Goal: Task Accomplishment & Management: Use online tool/utility

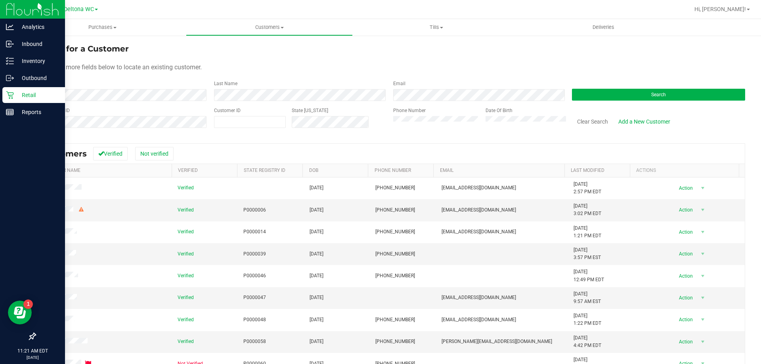
drag, startPoint x: 40, startPoint y: 97, endPoint x: 59, endPoint y: 97, distance: 18.2
click at [40, 97] on p "Retail" at bounding box center [38, 95] width 48 height 10
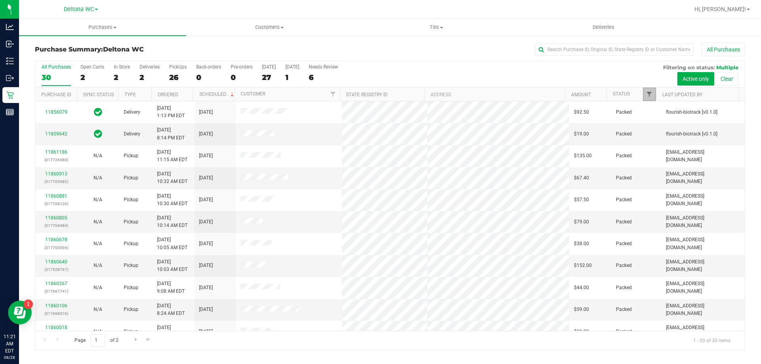
click at [650, 93] on span "Filter" at bounding box center [649, 94] width 6 height 6
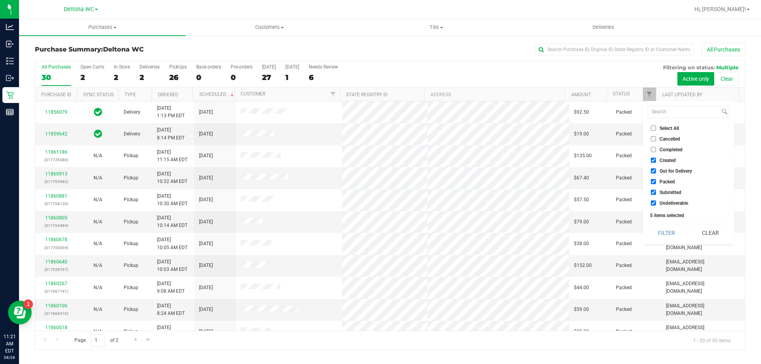
click at [654, 158] on input "Created" at bounding box center [652, 160] width 5 height 5
checkbox input "false"
click at [654, 172] on input "Out for Delivery" at bounding box center [652, 170] width 5 height 5
checkbox input "false"
click at [654, 183] on input "Packed" at bounding box center [652, 181] width 5 height 5
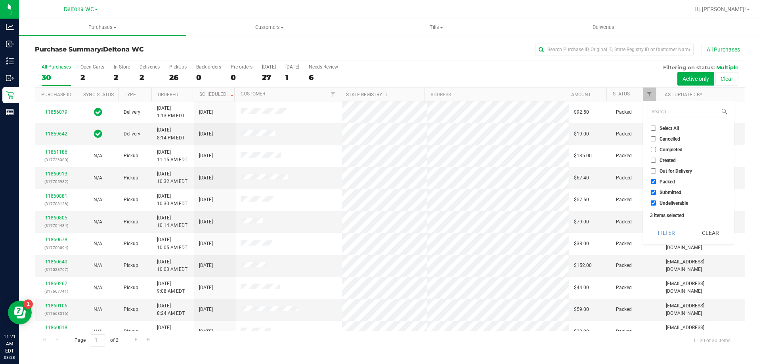
checkbox input "false"
click at [655, 206] on li "Undeliverable" at bounding box center [688, 203] width 82 height 8
click at [654, 203] on input "Undeliverable" at bounding box center [652, 202] width 5 height 5
checkbox input "false"
click at [667, 235] on button "Filter" at bounding box center [666, 232] width 38 height 17
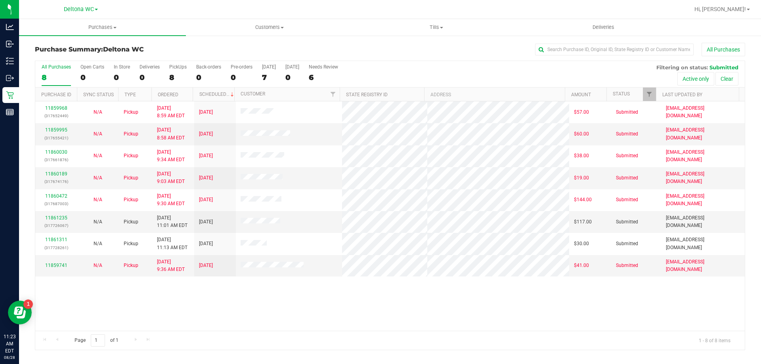
click at [315, 300] on div "11859968 (317652449) N/A Pickup 8/28/2025 8:59 AM EDT 8/28/2025 $57.00 Submitte…" at bounding box center [389, 215] width 709 height 229
click at [58, 219] on link "11861235" at bounding box center [56, 218] width 22 height 6
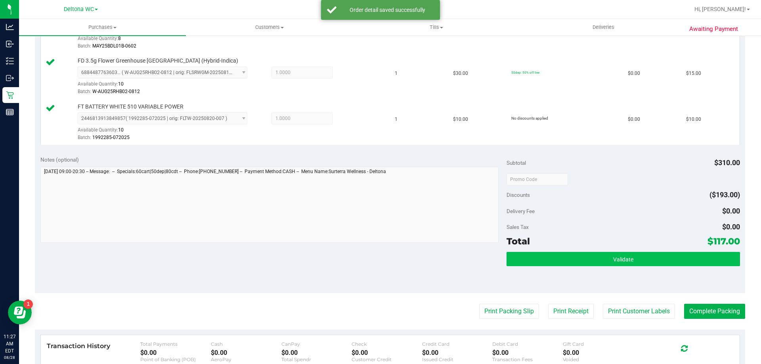
scroll to position [475, 0]
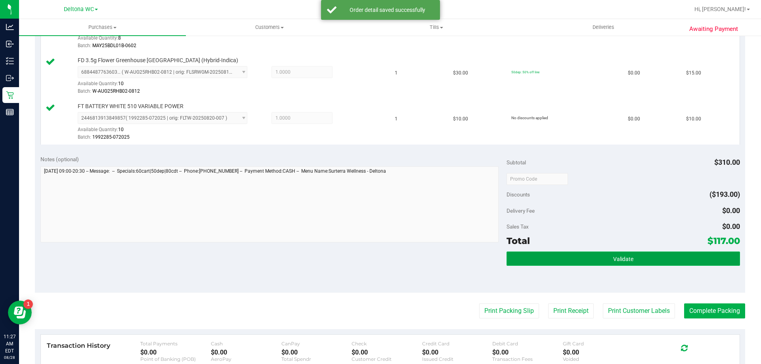
click at [577, 258] on button "Validate" at bounding box center [622, 259] width 233 height 14
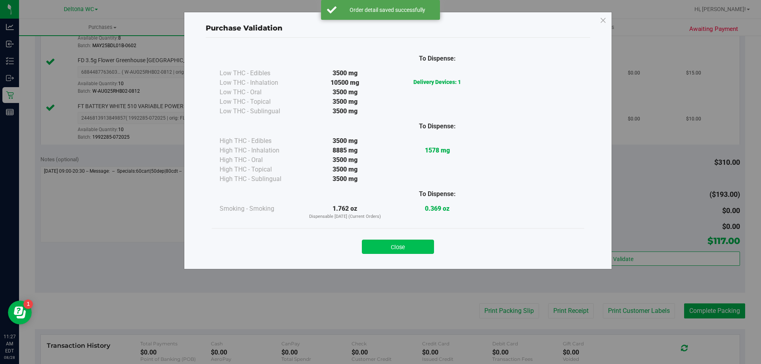
click at [399, 248] on button "Close" at bounding box center [398, 247] width 72 height 14
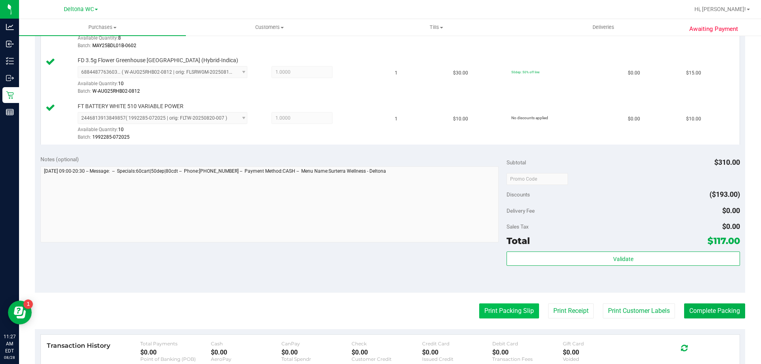
click at [479, 306] on button "Print Packing Slip" at bounding box center [509, 310] width 60 height 15
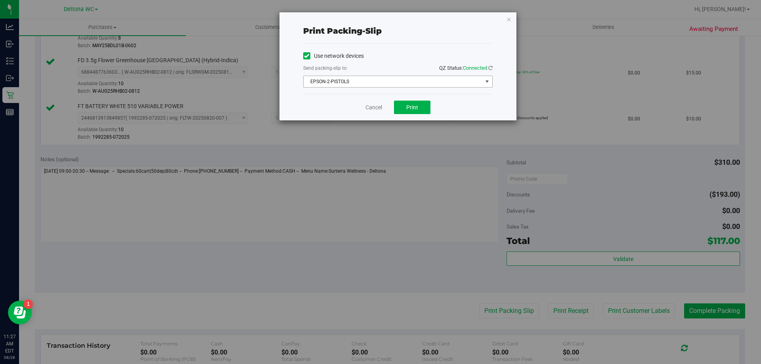
click at [440, 79] on span "EPSON-2-PISTOLS" at bounding box center [392, 81] width 179 height 11
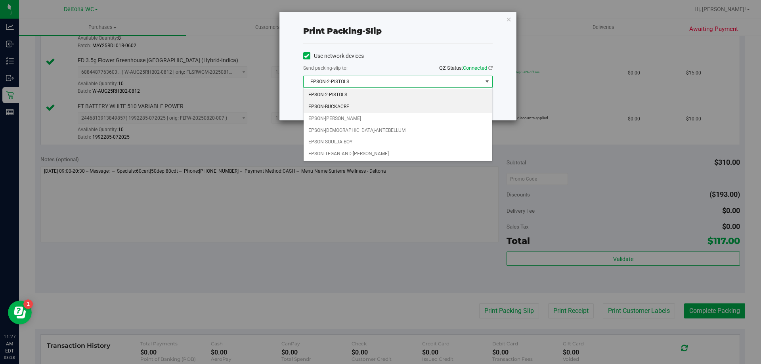
click at [339, 105] on li "EPSON-BUCKACRE" at bounding box center [397, 107] width 189 height 12
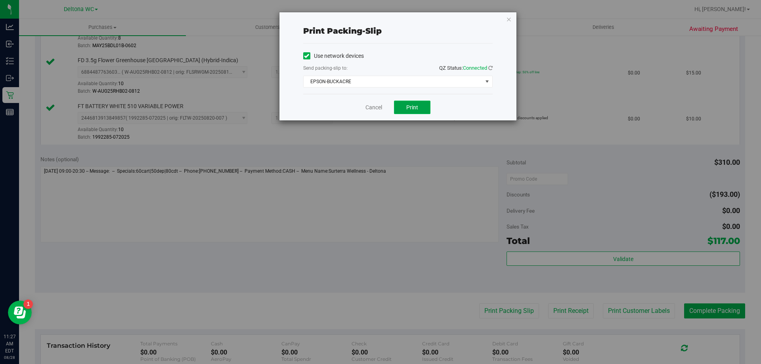
click at [421, 109] on button "Print" at bounding box center [412, 107] width 36 height 13
click at [368, 108] on link "Cancel" at bounding box center [373, 107] width 17 height 8
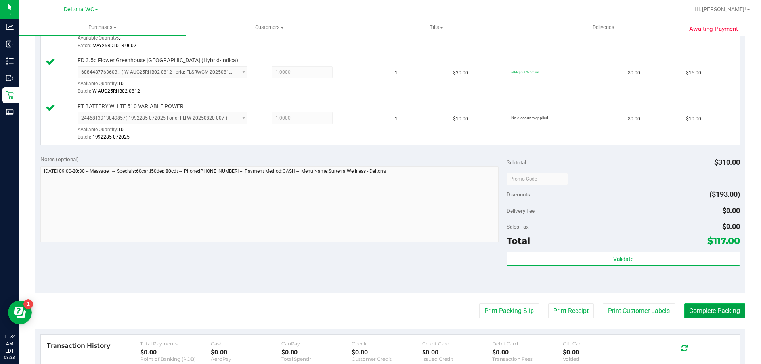
drag, startPoint x: 708, startPoint y: 316, endPoint x: 702, endPoint y: 314, distance: 6.6
click at [704, 314] on button "Complete Packing" at bounding box center [714, 310] width 61 height 15
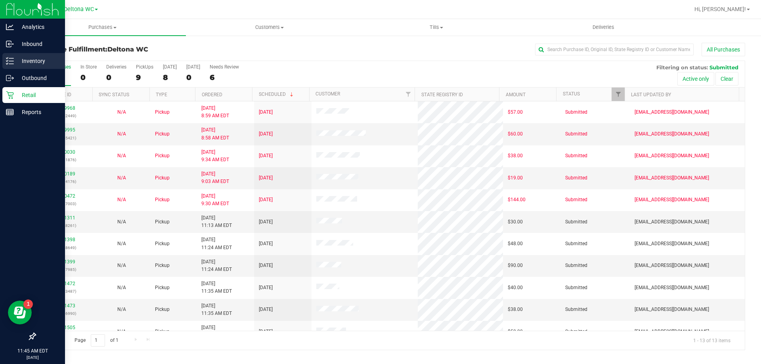
click at [14, 59] on p "Inventory" at bounding box center [38, 61] width 48 height 10
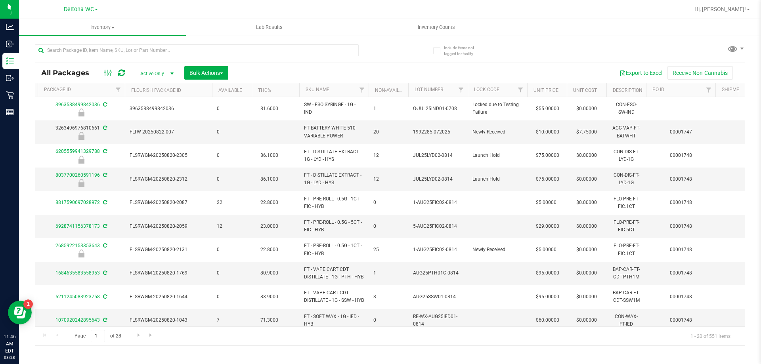
scroll to position [0, 430]
click at [709, 88] on span "Filter" at bounding box center [707, 90] width 6 height 6
type input "1751"
click at [696, 125] on button "Filter" at bounding box center [693, 128] width 38 height 17
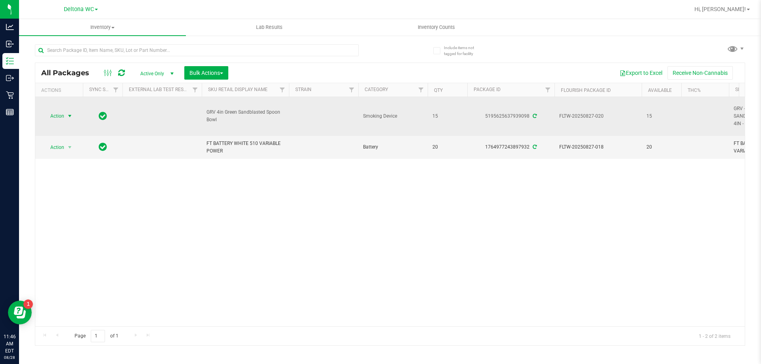
click at [67, 112] on span "select" at bounding box center [70, 116] width 10 height 11
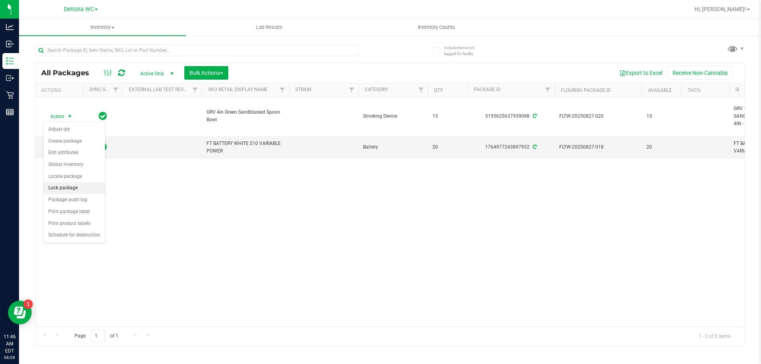
click at [77, 186] on li "Lock package" at bounding box center [74, 188] width 61 height 12
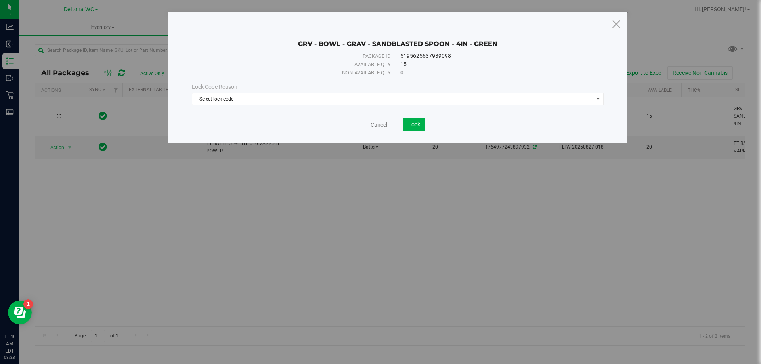
click at [221, 91] on div "Lock Code Reason Select lock code Select lock code Newly Received Administrativ…" at bounding box center [397, 94] width 423 height 22
click at [221, 96] on span "Select lock code" at bounding box center [392, 98] width 401 height 11
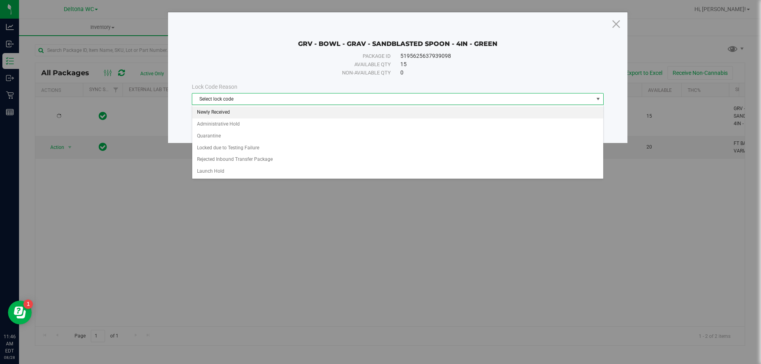
click at [243, 111] on li "Newly Received" at bounding box center [397, 113] width 411 height 12
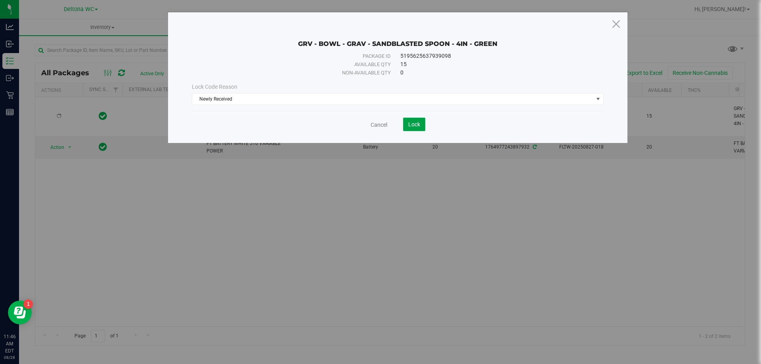
click at [417, 122] on span "Lock" at bounding box center [414, 124] width 12 height 6
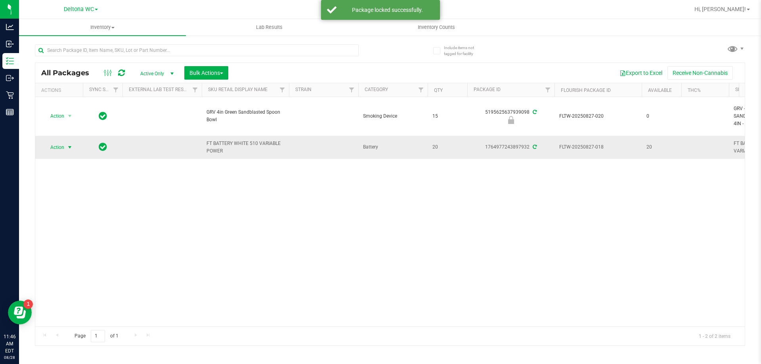
click at [65, 147] on span "select" at bounding box center [70, 147] width 10 height 11
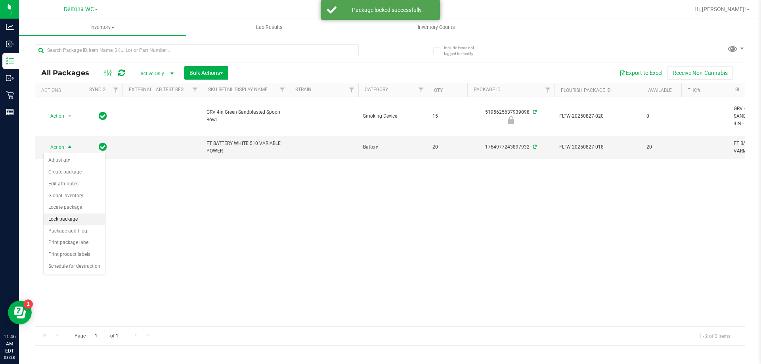
click at [73, 218] on li "Lock package" at bounding box center [74, 220] width 61 height 12
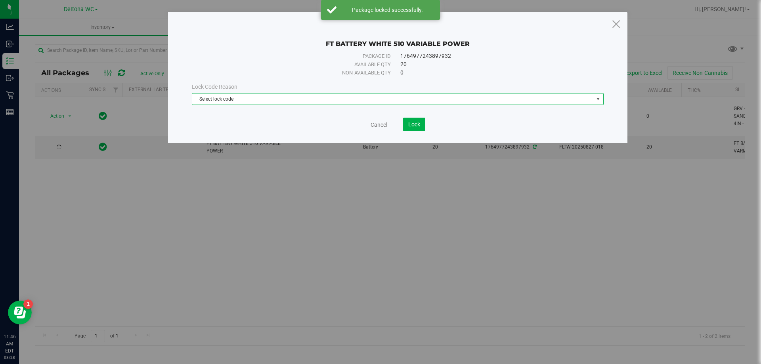
click at [242, 93] on span "Select lock code" at bounding box center [392, 98] width 401 height 11
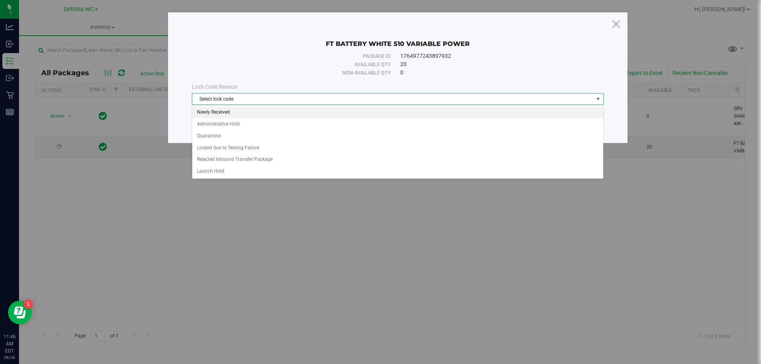
click at [231, 112] on li "Newly Received" at bounding box center [397, 113] width 411 height 12
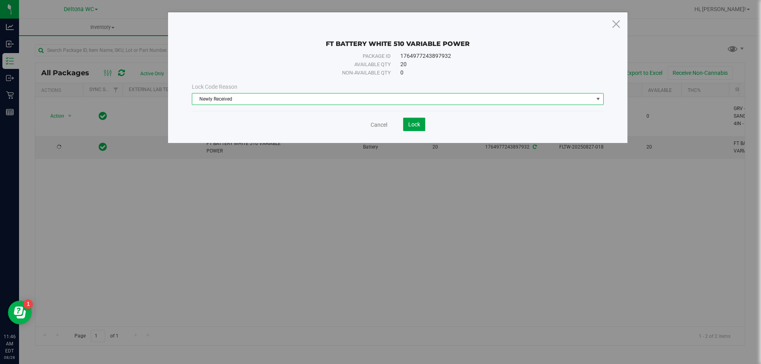
click at [419, 127] on button "Lock" at bounding box center [414, 124] width 22 height 13
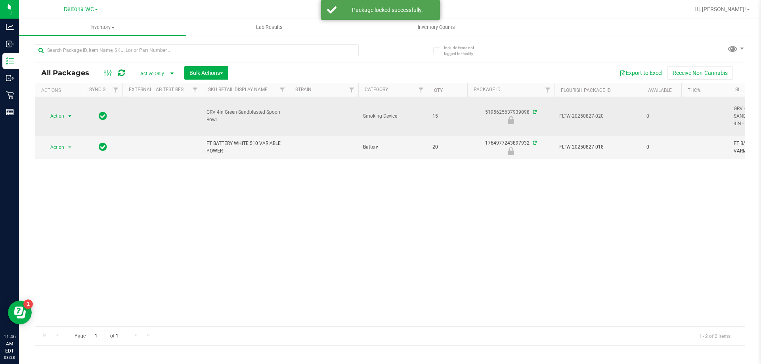
click at [69, 112] on span "select" at bounding box center [70, 116] width 10 height 11
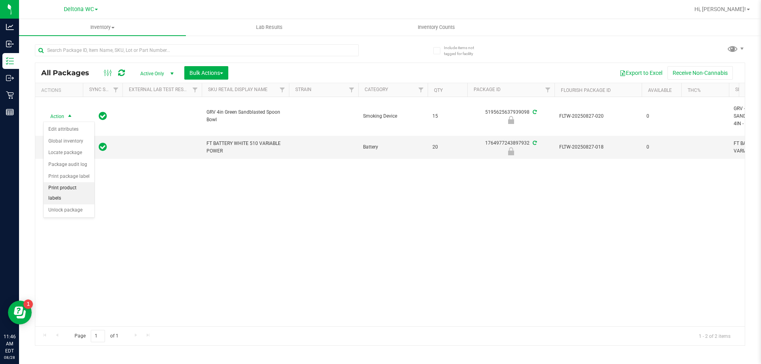
click at [81, 189] on li "Print product labels" at bounding box center [69, 193] width 51 height 22
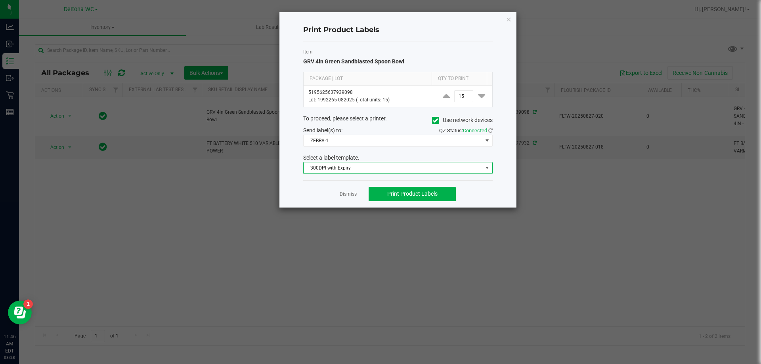
click at [443, 164] on span "300DPI with Expiry" at bounding box center [392, 167] width 179 height 11
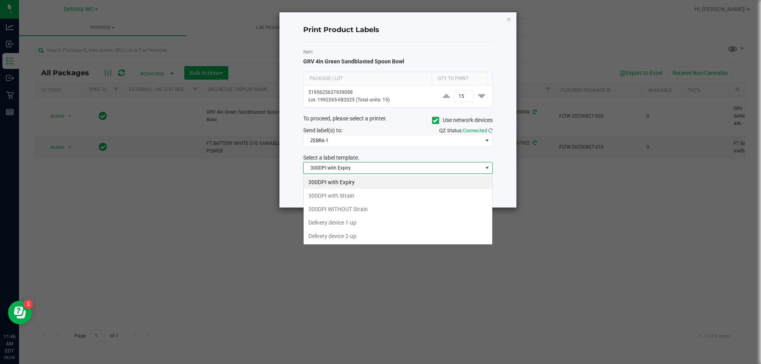
scroll to position [12, 189]
click at [370, 236] on li "Delivery device 2-up" at bounding box center [397, 235] width 189 height 13
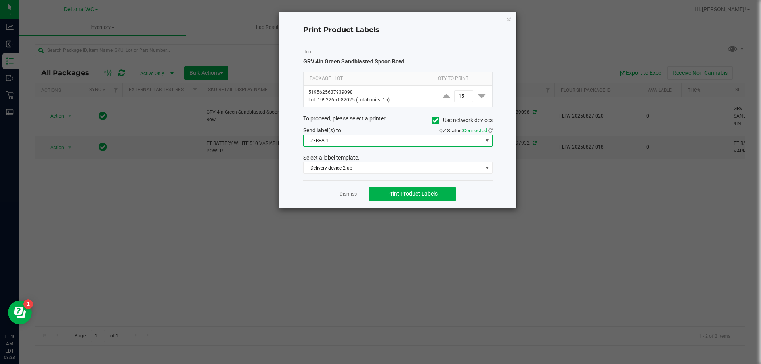
click at [368, 141] on span "ZEBRA-1" at bounding box center [392, 140] width 179 height 11
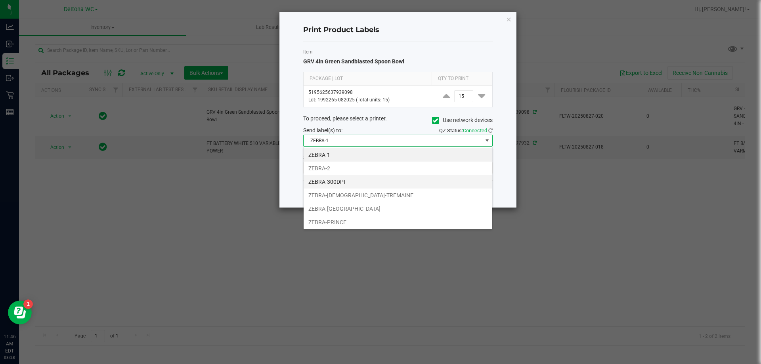
click at [357, 182] on li "ZEBRA-300DPI" at bounding box center [397, 181] width 189 height 13
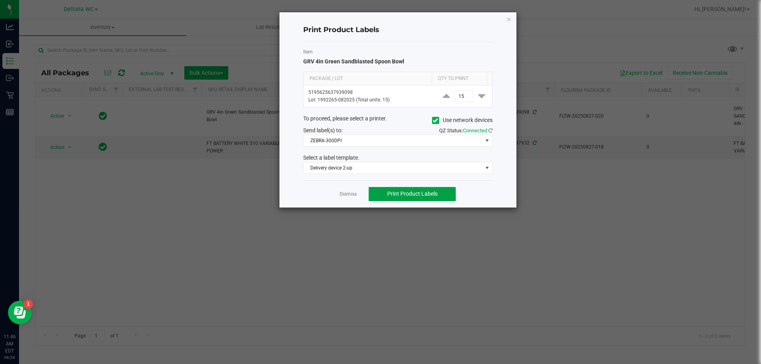
click at [429, 190] on button "Print Product Labels" at bounding box center [411, 194] width 87 height 14
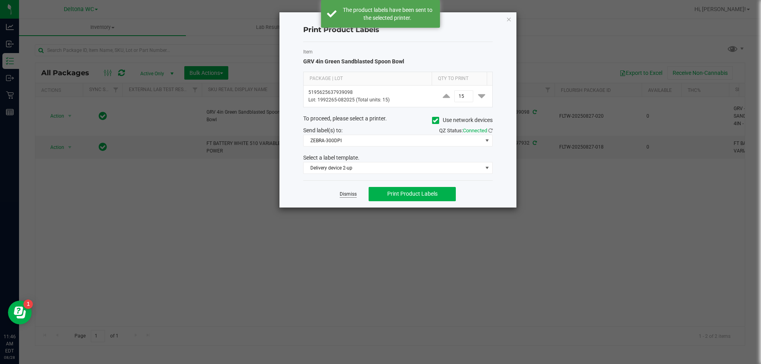
click at [351, 195] on link "Dismiss" at bounding box center [347, 194] width 17 height 7
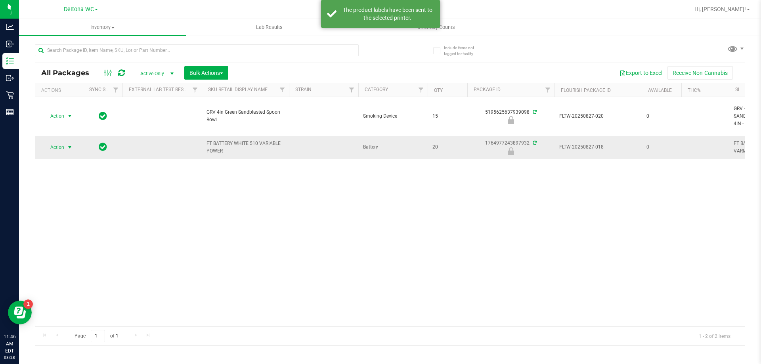
click at [53, 147] on span "Action" at bounding box center [53, 147] width 21 height 11
click at [72, 216] on li "Print product labels" at bounding box center [69, 225] width 51 height 22
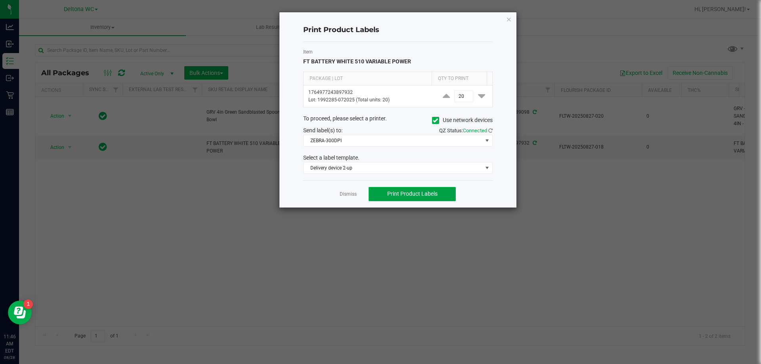
click at [404, 195] on span "Print Product Labels" at bounding box center [412, 194] width 50 height 6
click at [355, 190] on app-cancel-button "Dismiss" at bounding box center [347, 194] width 17 height 8
click at [350, 192] on link "Dismiss" at bounding box center [347, 194] width 17 height 7
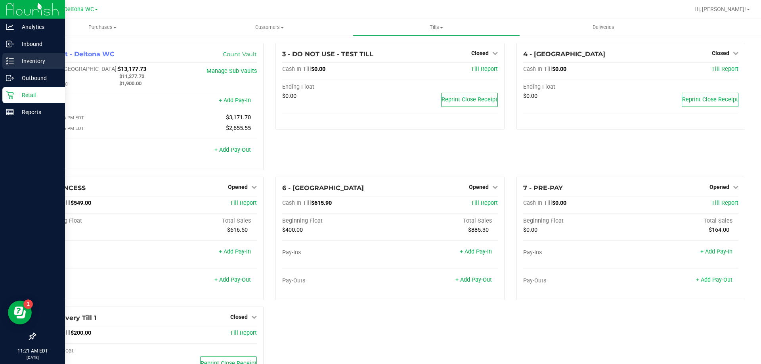
click at [42, 61] on p "Inventory" at bounding box center [38, 61] width 48 height 10
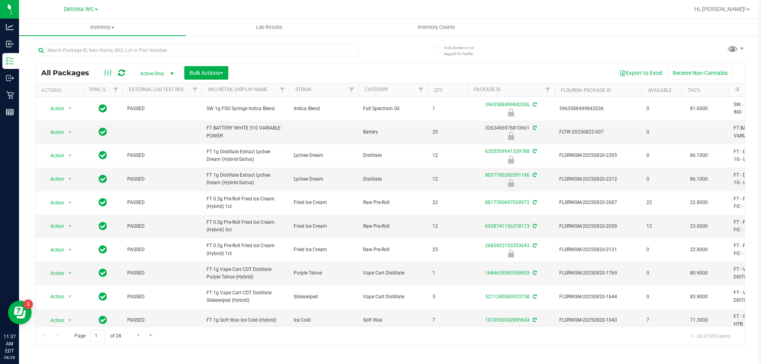
click at [545, 32] on ul "Inventory All packages All inventory Waste log Create inventory Lab Results Inv…" at bounding box center [399, 27] width 761 height 17
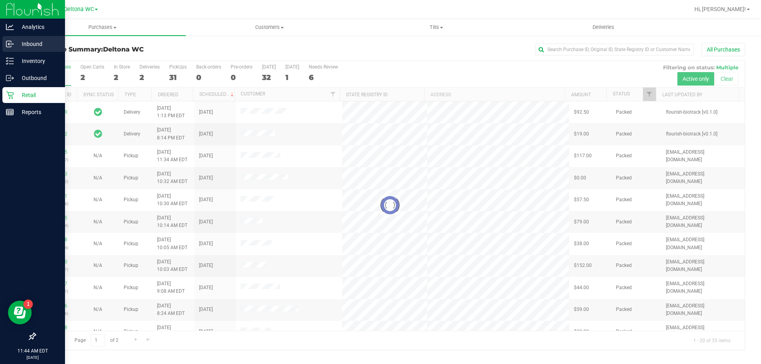
click at [13, 45] on icon at bounding box center [10, 44] width 8 height 8
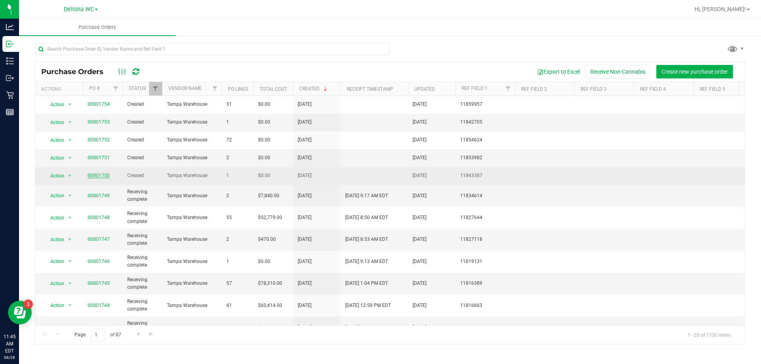
click at [100, 177] on link "00001750" at bounding box center [99, 176] width 22 height 6
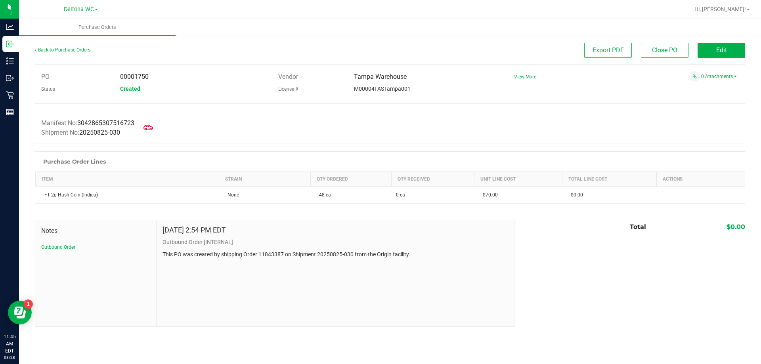
click at [59, 50] on link "Back to Purchase Orders" at bounding box center [62, 50] width 55 height 6
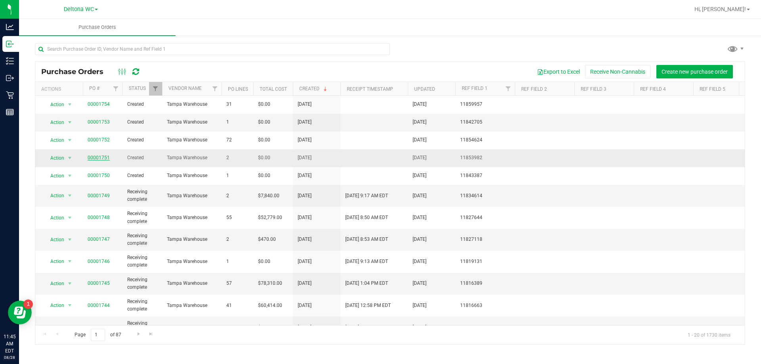
click at [98, 159] on link "00001751" at bounding box center [99, 158] width 22 height 6
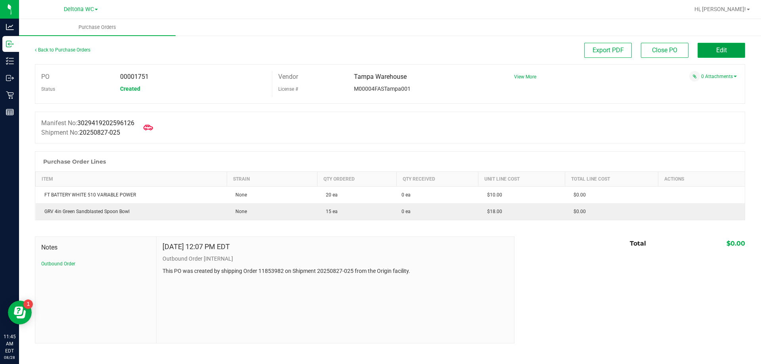
click at [724, 49] on span "Edit" at bounding box center [721, 50] width 11 height 8
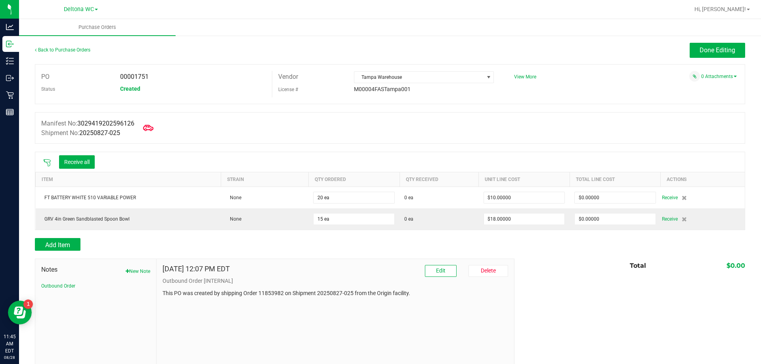
click at [150, 129] on icon at bounding box center [148, 128] width 10 height 6
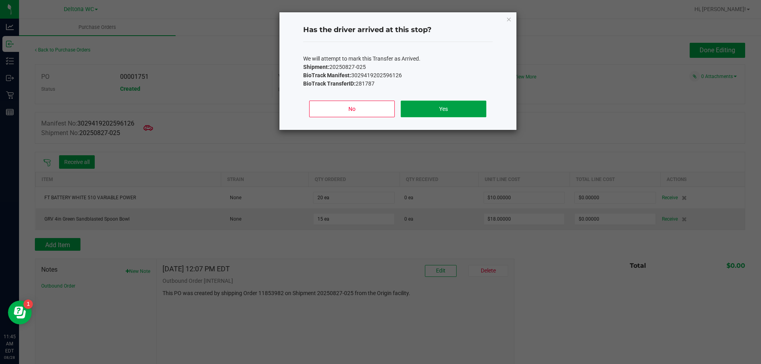
click at [410, 109] on button "Yes" at bounding box center [442, 109] width 85 height 17
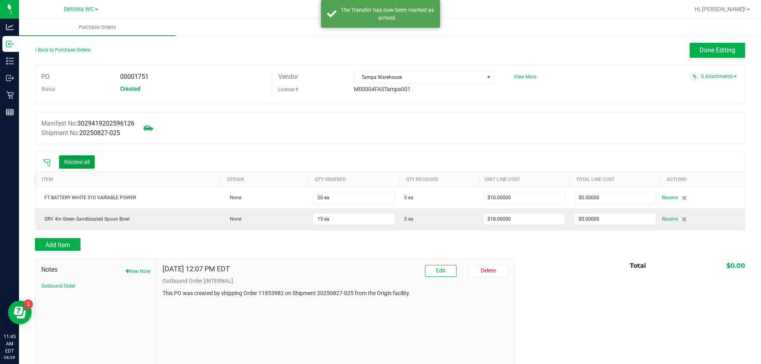
click at [88, 158] on button "Receive all" at bounding box center [77, 161] width 36 height 13
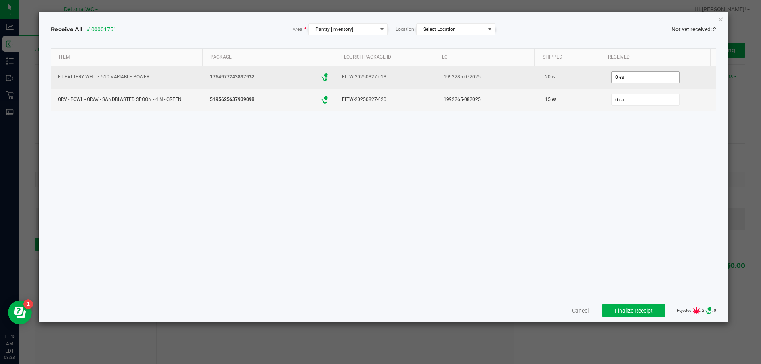
click at [648, 82] on span "0 ea" at bounding box center [645, 77] width 69 height 12
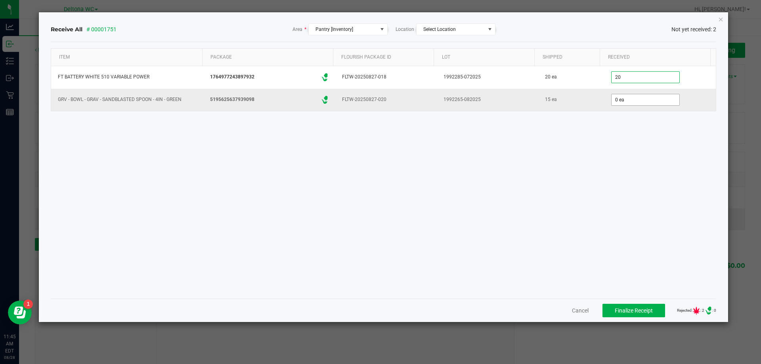
type input "20 ea"
type input "15 ea"
click at [630, 308] on span "Finalize Receipt" at bounding box center [633, 310] width 38 height 6
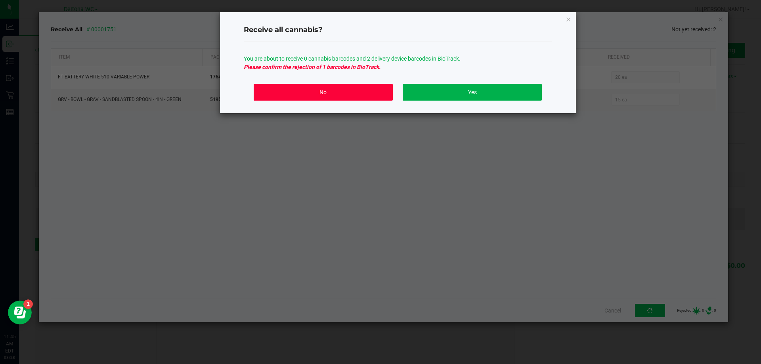
click at [369, 88] on button "No" at bounding box center [323, 92] width 139 height 17
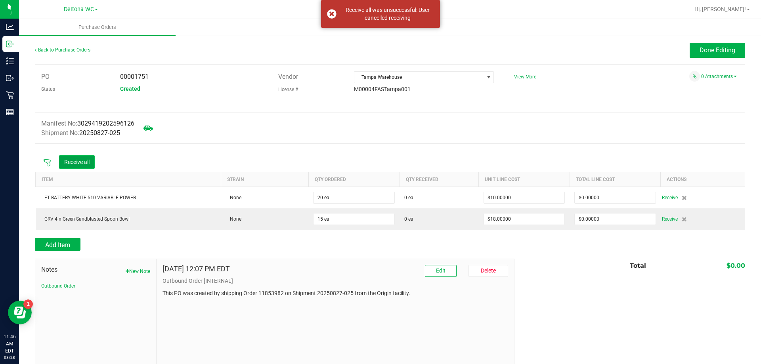
click at [78, 161] on button "Receive all" at bounding box center [77, 161] width 36 height 13
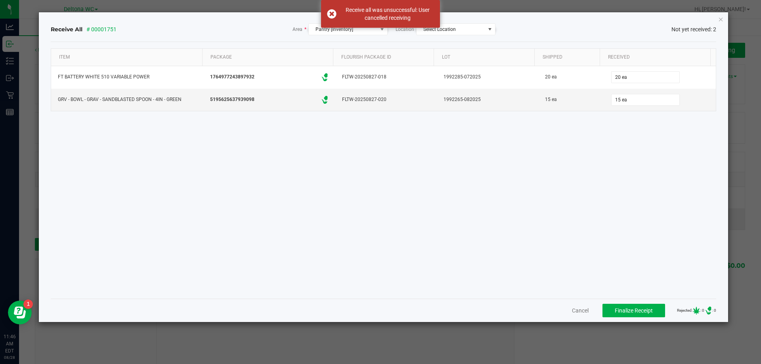
drag, startPoint x: 644, startPoint y: 183, endPoint x: 646, endPoint y: 234, distance: 50.7
click at [645, 186] on div "Item Package Flourish Package ID Lot Shipped Received FT BATTERY WHITE 510 VARI…" at bounding box center [383, 170] width 665 height 244
click at [621, 309] on span "Finalize Receipt" at bounding box center [633, 310] width 38 height 6
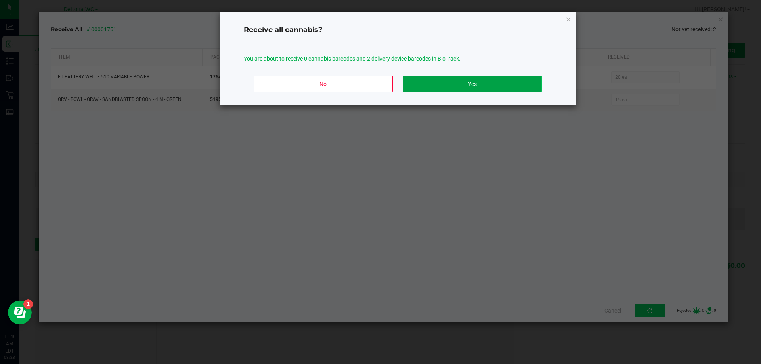
click at [486, 85] on button "Yes" at bounding box center [471, 84] width 139 height 17
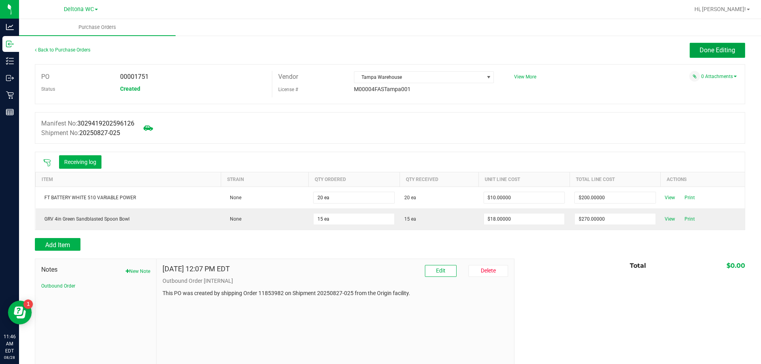
click at [694, 56] on button "Done Editing" at bounding box center [716, 50] width 55 height 15
